Goal: Information Seeking & Learning: Find specific fact

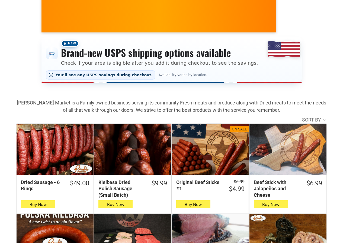
scroll to position [163, 0]
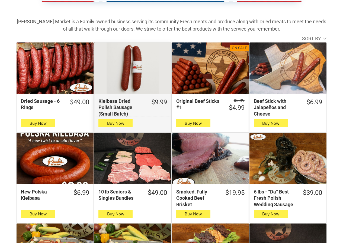
click at [126, 104] on div "Kielbasa Dried Polish Sausage (Small Batch)" at bounding box center [121, 107] width 46 height 19
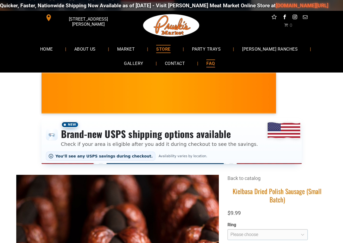
click at [198, 68] on link "FAQ" at bounding box center [210, 63] width 25 height 14
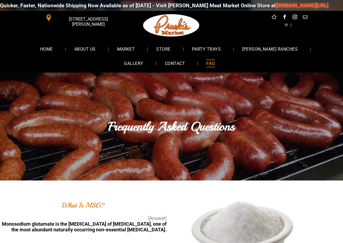
click at [82, 20] on span "[STREET_ADDRESS][PERSON_NAME]" at bounding box center [88, 22] width 70 height 16
